Goal: Check status

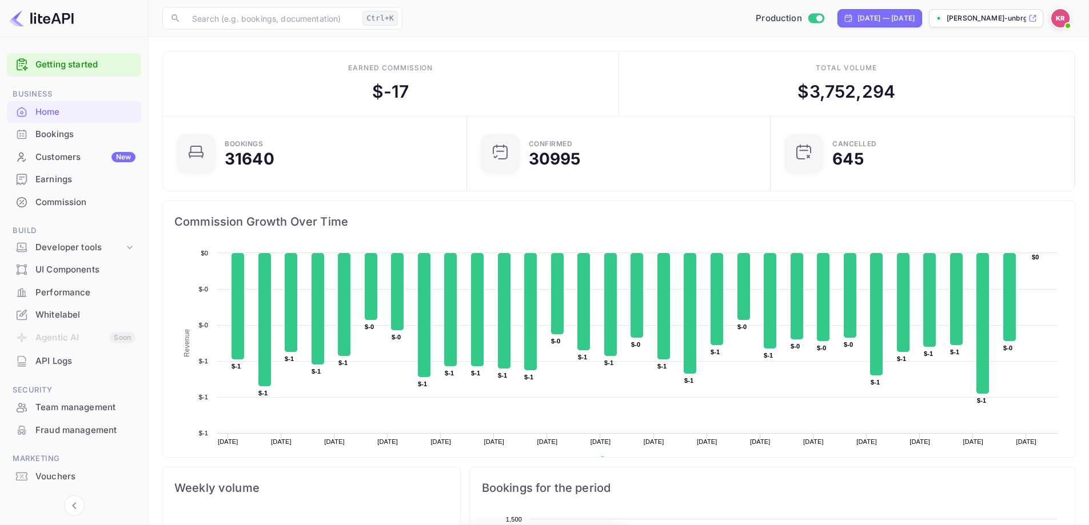
scroll to position [177, 288]
click at [59, 137] on div "Bookings" at bounding box center [85, 134] width 100 height 13
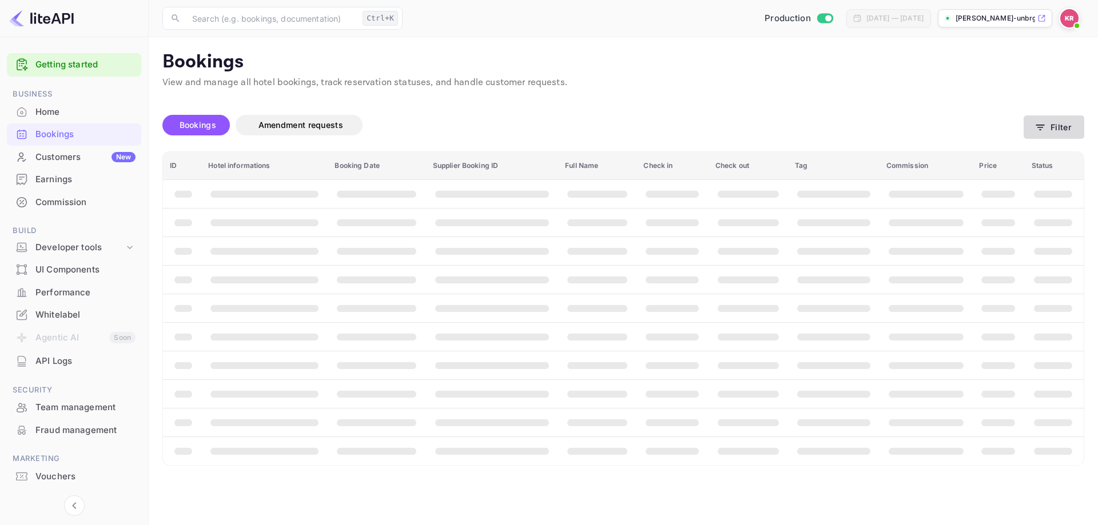
click at [1044, 129] on icon "button" at bounding box center [1039, 127] width 11 height 11
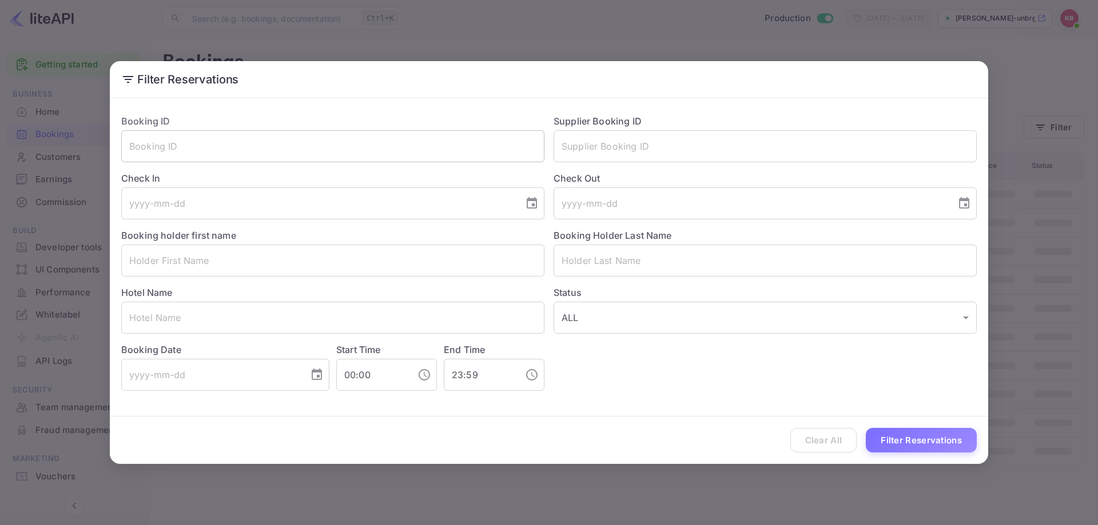
click at [428, 155] on input "text" at bounding box center [332, 146] width 423 height 32
paste input "-NklleA0m"
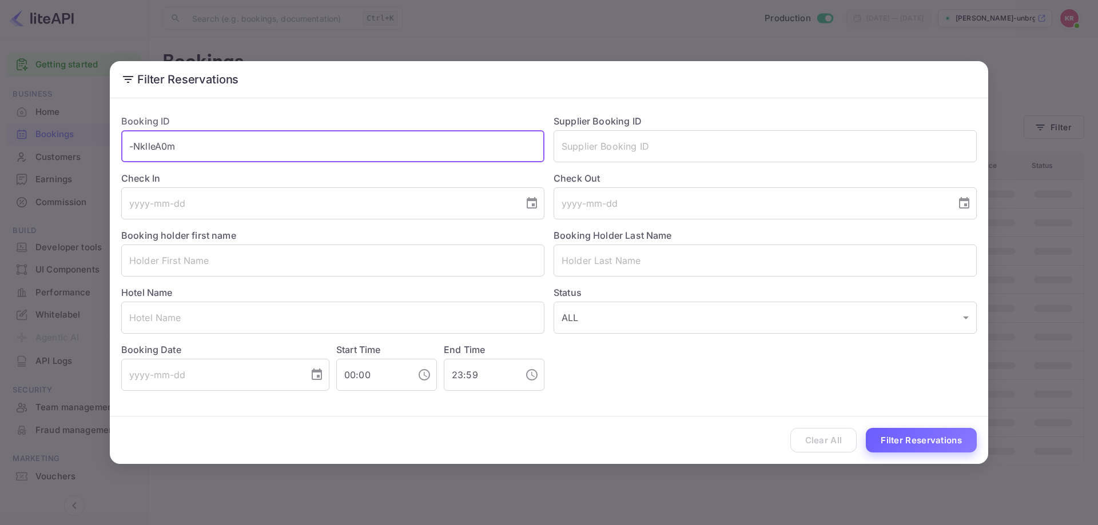
type input "-NklleA0m"
click at [920, 441] on button "Filter Reservations" at bounding box center [921, 440] width 111 height 25
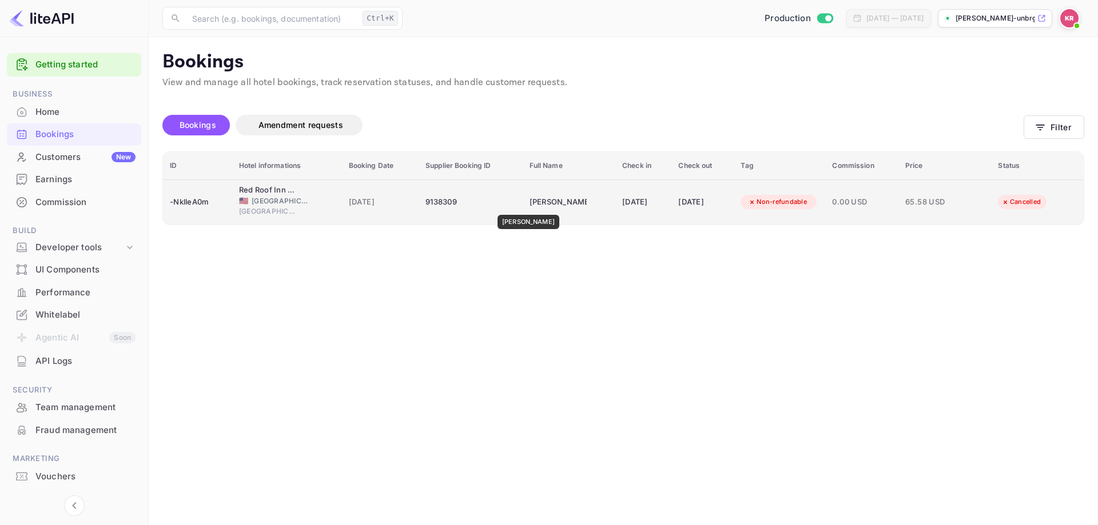
click at [529, 207] on div "[PERSON_NAME]" at bounding box center [557, 202] width 57 height 18
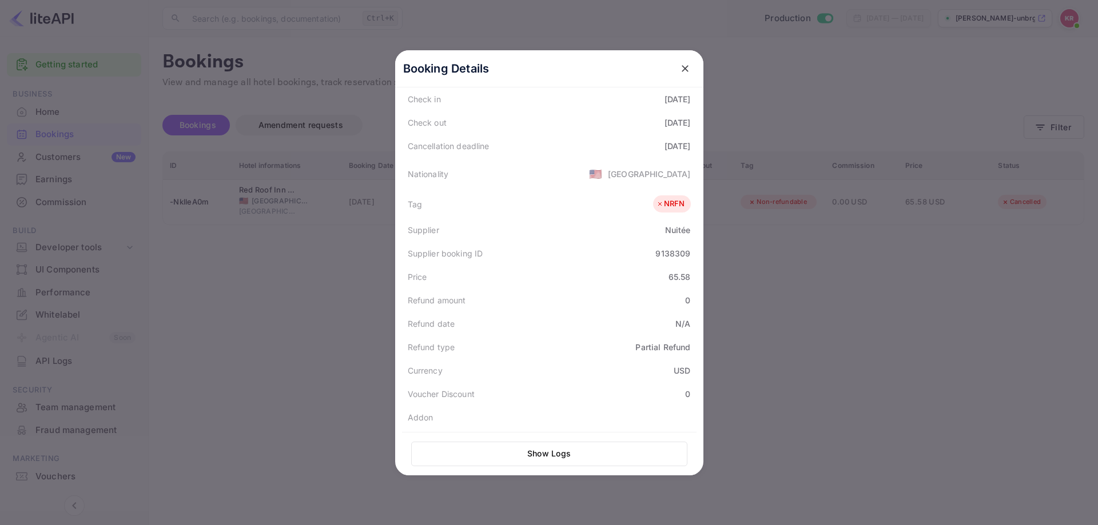
scroll to position [258, 0]
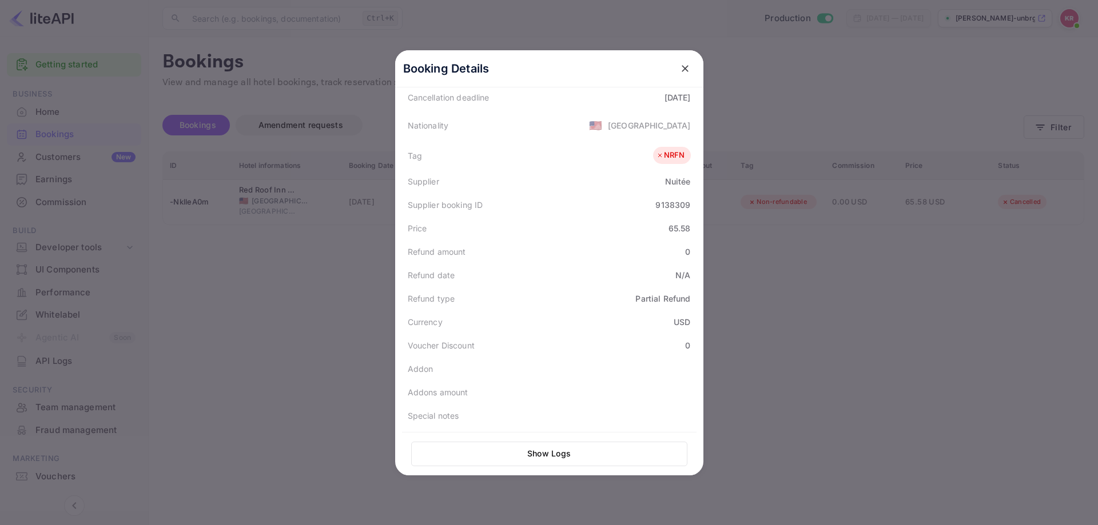
click at [955, 333] on div at bounding box center [549, 262] width 1098 height 525
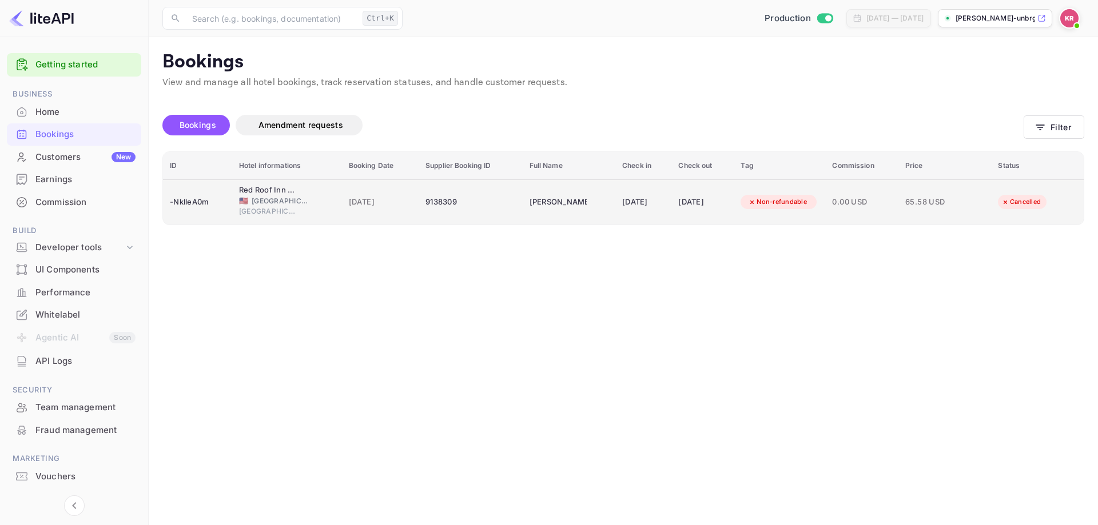
click at [688, 197] on div "[DATE]" at bounding box center [702, 202] width 49 height 18
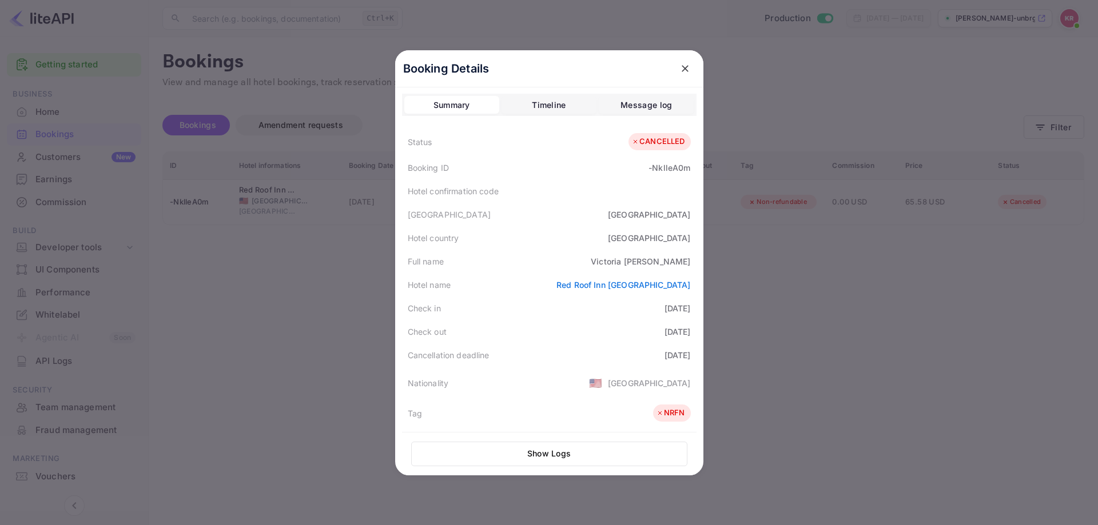
scroll to position [0, 0]
